Goal: Navigation & Orientation: Go to known website

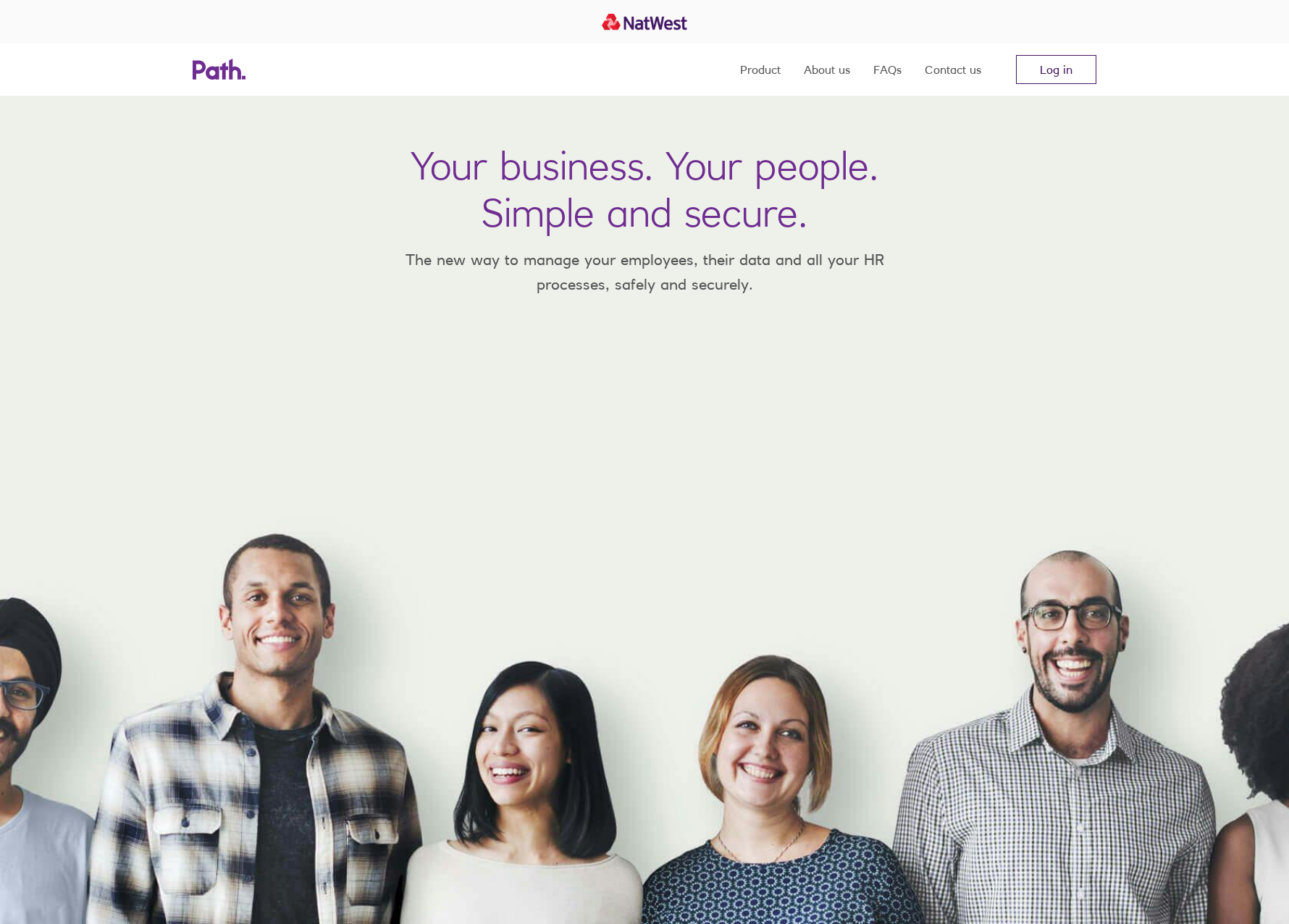
click at [1072, 59] on link "Log in" at bounding box center [1056, 69] width 81 height 29
click at [1054, 71] on link "Log in" at bounding box center [1056, 69] width 81 height 29
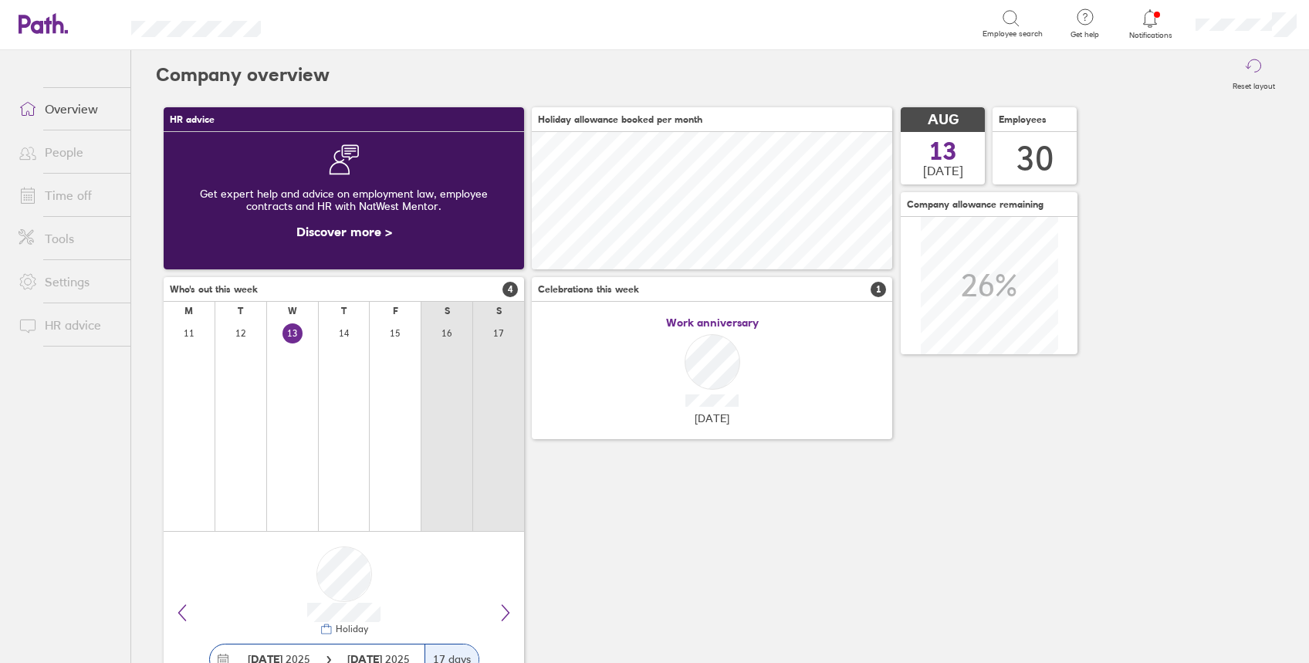
scroll to position [137, 360]
